Goal: Transaction & Acquisition: Purchase product/service

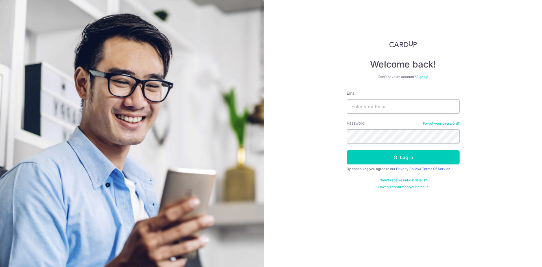
type input "chatsworth2009@hotmail.com"
type input "[EMAIL_ADDRESS][DOMAIN_NAME]"
click at [347, 150] on button "Log in" at bounding box center [403, 157] width 113 height 14
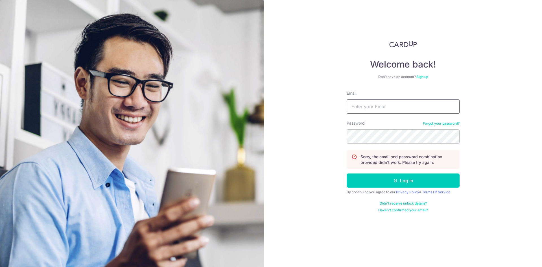
click at [399, 113] on input "Email" at bounding box center [403, 106] width 113 height 14
type input "A"
type input "chatsworth2009@hotmail.com"
click at [347, 173] on button "Log in" at bounding box center [403, 180] width 113 height 14
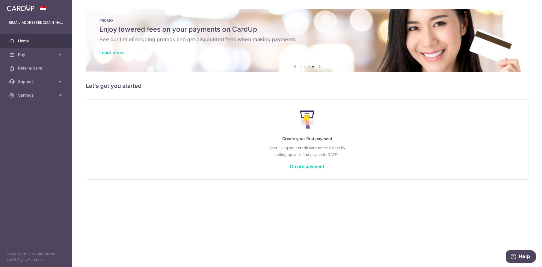
click at [408, 82] on h5 "Let’s get you started" at bounding box center [307, 85] width 443 height 9
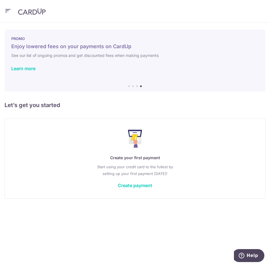
click at [122, 210] on div "× Pause Schedule Pause all future payments in this series Pause just this one p…" at bounding box center [135, 145] width 270 height 244
click at [137, 188] on link "Create payment" at bounding box center [135, 186] width 34 height 6
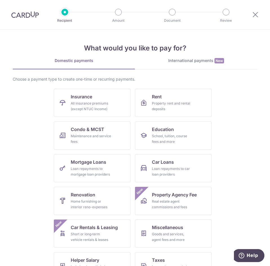
click at [177, 66] on link "International payments New" at bounding box center [196, 64] width 122 height 12
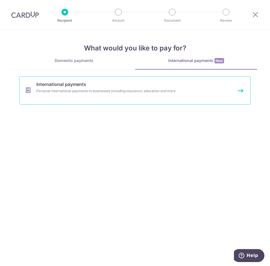
click at [77, 97] on link "International payments Personal international payments to businesses including …" at bounding box center [134, 90] width 231 height 28
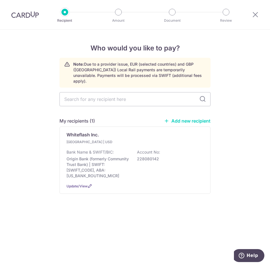
click at [84, 97] on input "text" at bounding box center [135, 99] width 151 height 14
click at [25, 182] on div "Who would you like to pay? Note: Due to a provider issue, EUR (selected countri…" at bounding box center [135, 148] width 270 height 237
click at [81, 184] on span "Update/View" at bounding box center [77, 186] width 21 height 4
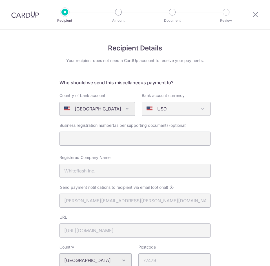
select select "23726"
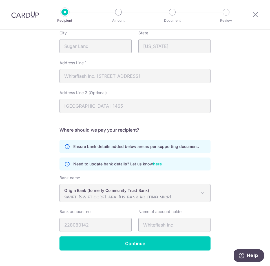
scroll to position [254, 0]
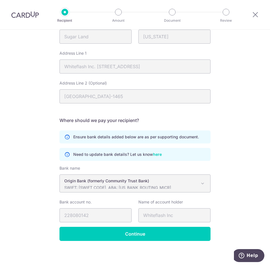
click at [95, 186] on p "SWIFT: [SWIFT_CODE], ABA: [US_BANK_ROUTING_MICR]" at bounding box center [130, 188] width 133 height 6
click at [124, 187] on p "SWIFT: [SWIFT_CODE], ABA: [US_BANK_ROUTING_MICR]" at bounding box center [130, 188] width 133 height 6
click at [203, 184] on span at bounding box center [203, 183] width 7 height 7
click at [201, 183] on span at bounding box center [203, 183] width 7 height 7
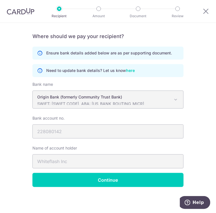
scroll to position [420, 0]
click at [106, 179] on input "Continue" at bounding box center [107, 180] width 151 height 14
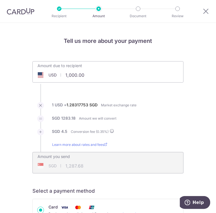
type input "1,000.00"
type input "1,287.72"
click at [66, 75] on input "1,000.00" at bounding box center [76, 75] width 87 height 13
click at [76, 93] on ul "Amount due to recipient USD 3104.00 1000 1 USD = 1.28322244 SGD Market exchange…" at bounding box center [107, 117] width 151 height 112
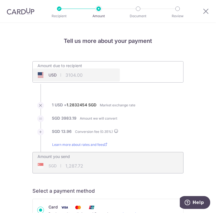
type input "3,104.00"
type input "3,997.15"
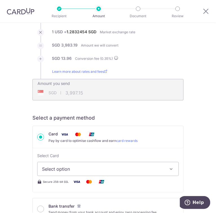
scroll to position [90, 0]
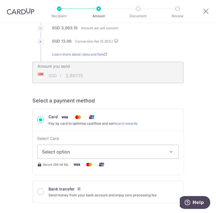
click at [76, 151] on span "Select option" at bounding box center [104, 151] width 124 height 7
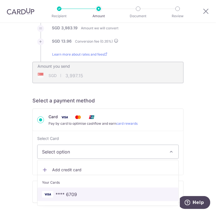
click at [66, 191] on span "**** 6709" at bounding box center [66, 194] width 21 height 7
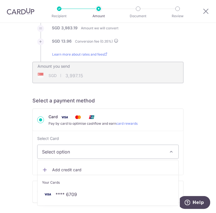
type input "3,104.00"
type input "3,997.13"
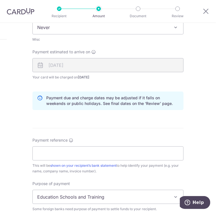
scroll to position [316, 0]
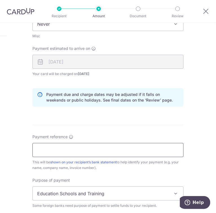
click at [57, 150] on input "Payment reference" at bounding box center [107, 150] width 151 height 14
type input "Chai Wen Min - Order No 98134"
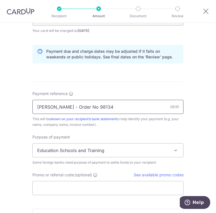
scroll to position [361, 0]
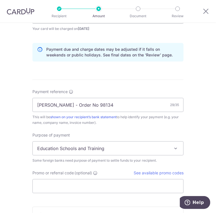
click at [54, 147] on span "Education Schools and Training" at bounding box center [108, 149] width 151 height 14
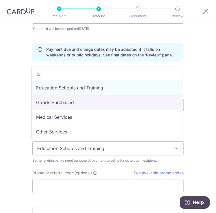
select select "Goods Purchased"
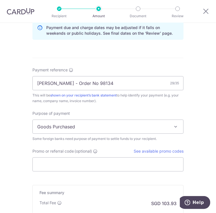
scroll to position [406, 0]
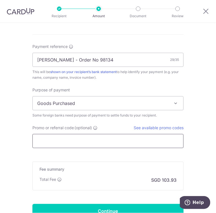
click at [69, 144] on input "Promo or referral code (optional)" at bounding box center [107, 141] width 151 height 14
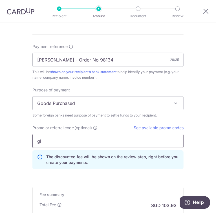
type input "g"
type input "GLOBE185"
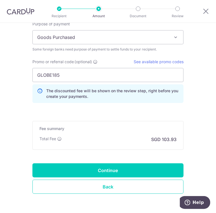
scroll to position [474, 0]
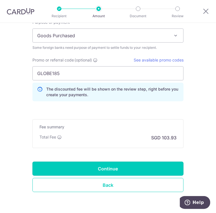
click at [110, 168] on input "Continue" at bounding box center [107, 169] width 151 height 14
type input "Create Schedule"
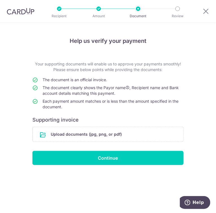
click at [88, 133] on input "file" at bounding box center [108, 134] width 151 height 15
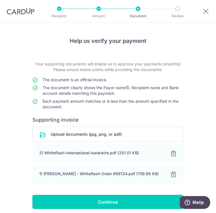
click at [124, 204] on input "Continue" at bounding box center [107, 202] width 151 height 14
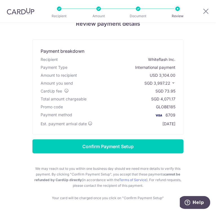
scroll to position [23, 0]
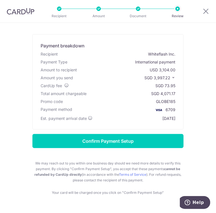
drag, startPoint x: 148, startPoint y: 70, endPoint x: 176, endPoint y: 69, distance: 27.1
click at [176, 69] on div "Payment breakdown Recipient Whiteflash Inc. Payment Type International payment …" at bounding box center [107, 81] width 151 height 95
drag, startPoint x: 136, startPoint y: 77, endPoint x: 177, endPoint y: 88, distance: 42.7
click at [174, 78] on div "Amount you send SGD 3,997.22" at bounding box center [108, 78] width 137 height 8
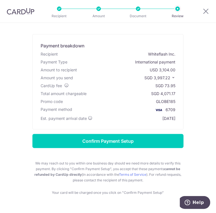
click at [177, 90] on div "Payment breakdown Recipient Whiteflash Inc. Payment Type International payment …" at bounding box center [107, 81] width 151 height 95
drag, startPoint x: 174, startPoint y: 119, endPoint x: 33, endPoint y: 47, distance: 158.6
click at [33, 47] on div "Payment breakdown Recipient Whiteflash Inc. Payment Type International payment …" at bounding box center [107, 81] width 151 height 95
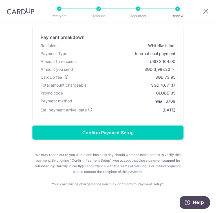
scroll to position [36, 0]
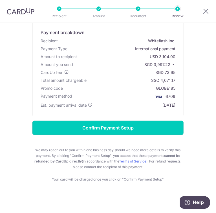
click at [128, 131] on input "Confirm Payment Setup" at bounding box center [107, 128] width 151 height 14
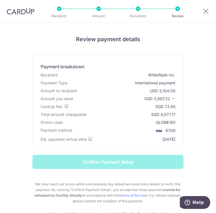
scroll to position [0, 0]
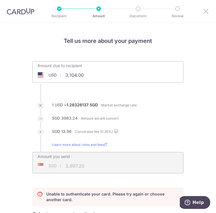
click at [207, 11] on icon at bounding box center [206, 11] width 7 height 7
